Goal: Task Accomplishment & Management: Manage account settings

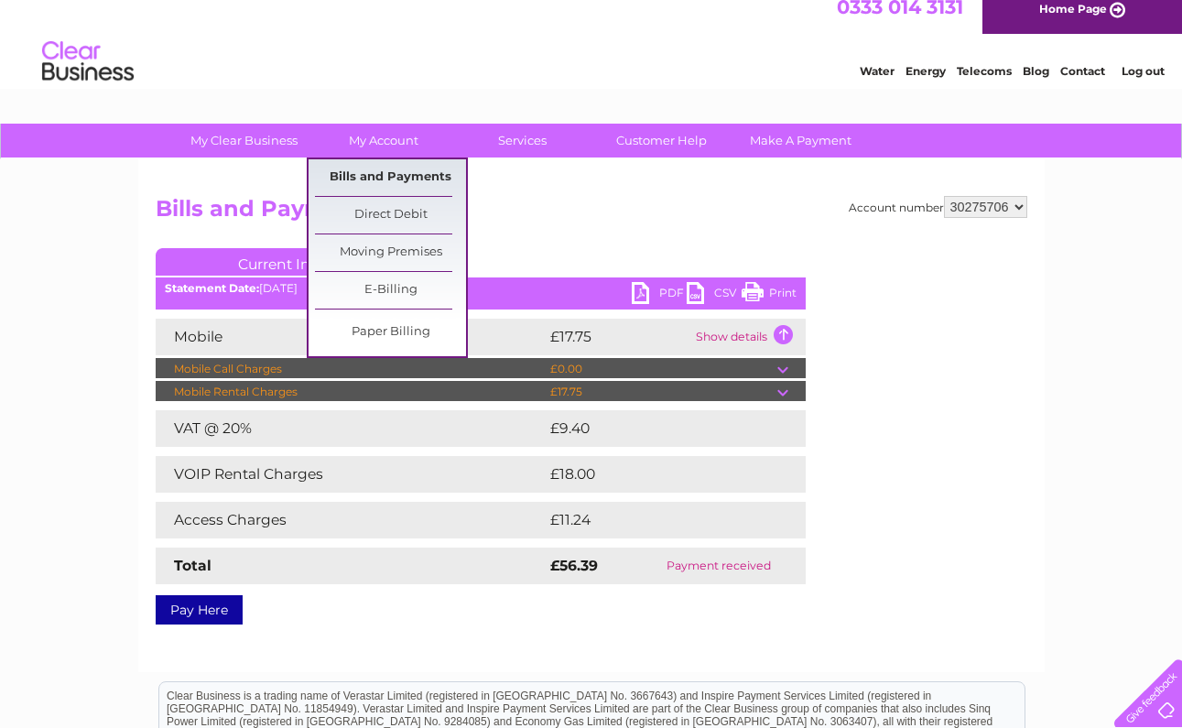
click at [366, 179] on link "Bills and Payments" at bounding box center [390, 177] width 151 height 37
click at [363, 176] on link "Bills and Payments" at bounding box center [390, 177] width 151 height 37
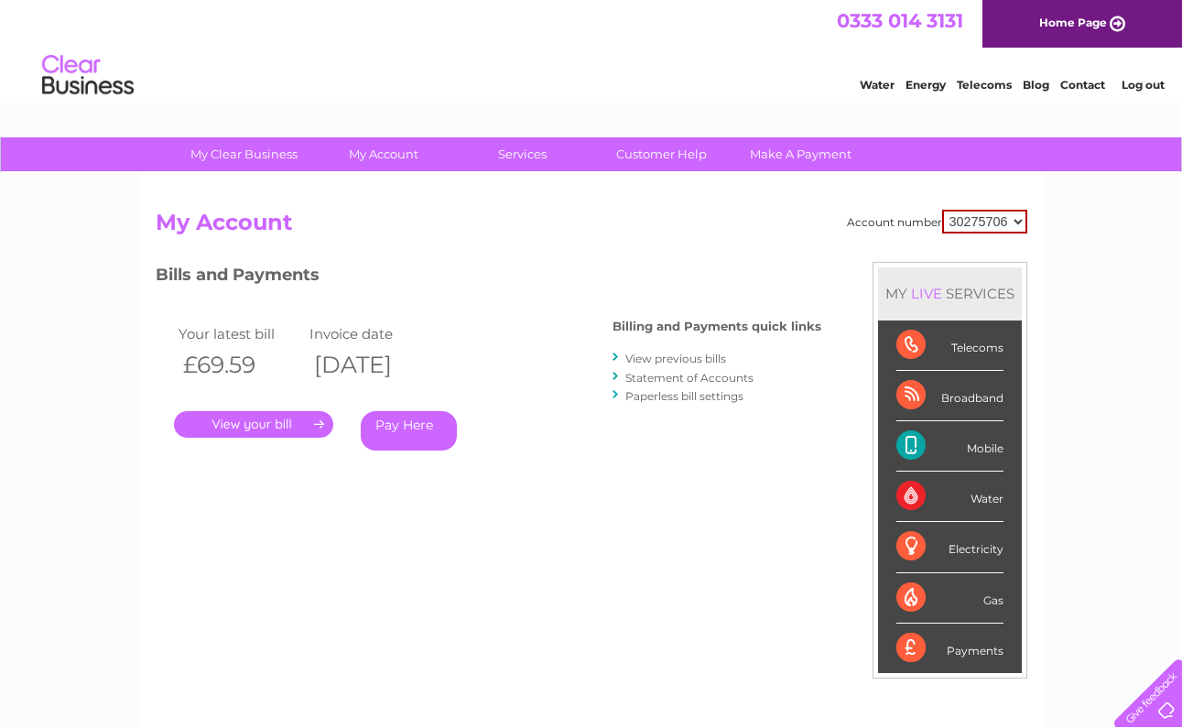
click at [678, 355] on link "View previous bills" at bounding box center [675, 359] width 101 height 14
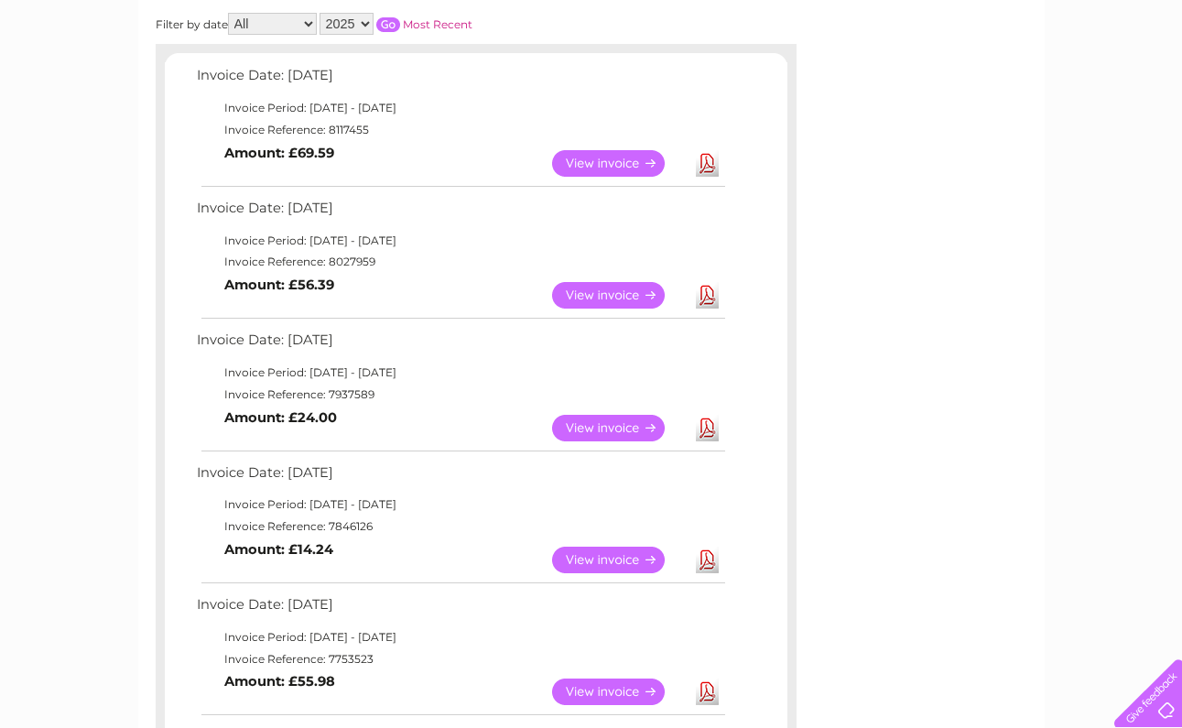
scroll to position [277, 0]
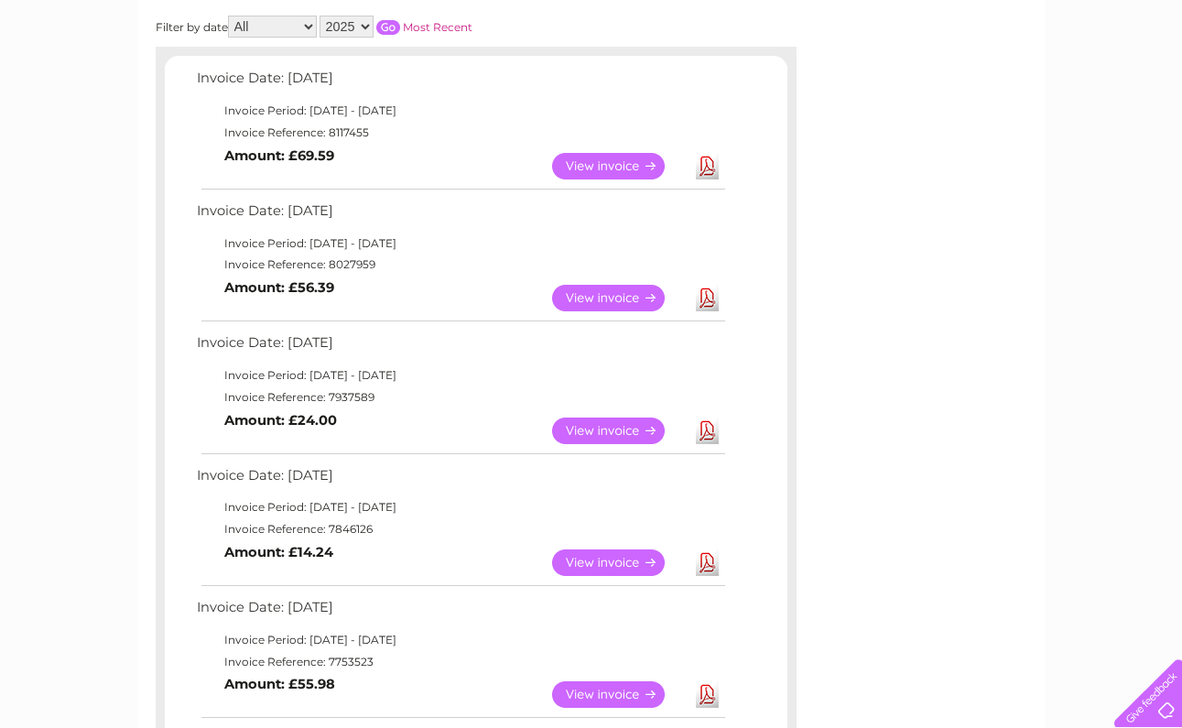
click at [616, 549] on link "View" at bounding box center [619, 562] width 135 height 27
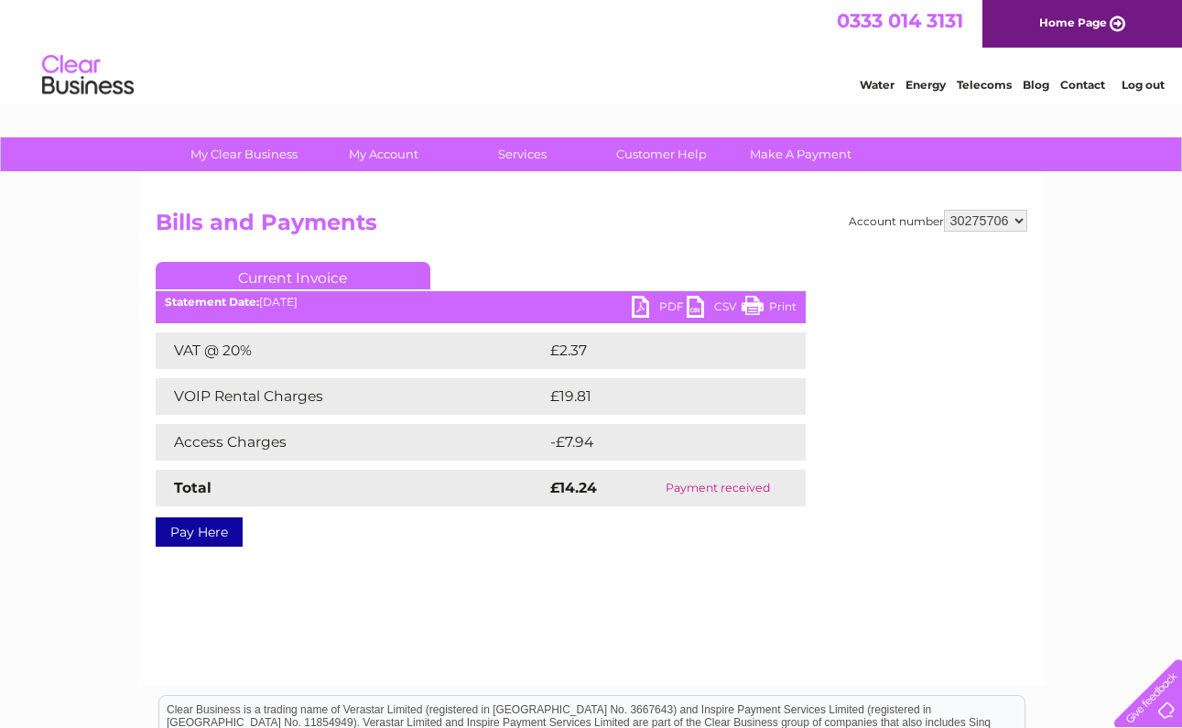
click at [667, 305] on link "PDF" at bounding box center [659, 309] width 55 height 27
